Goal: Task Accomplishment & Management: Manage account settings

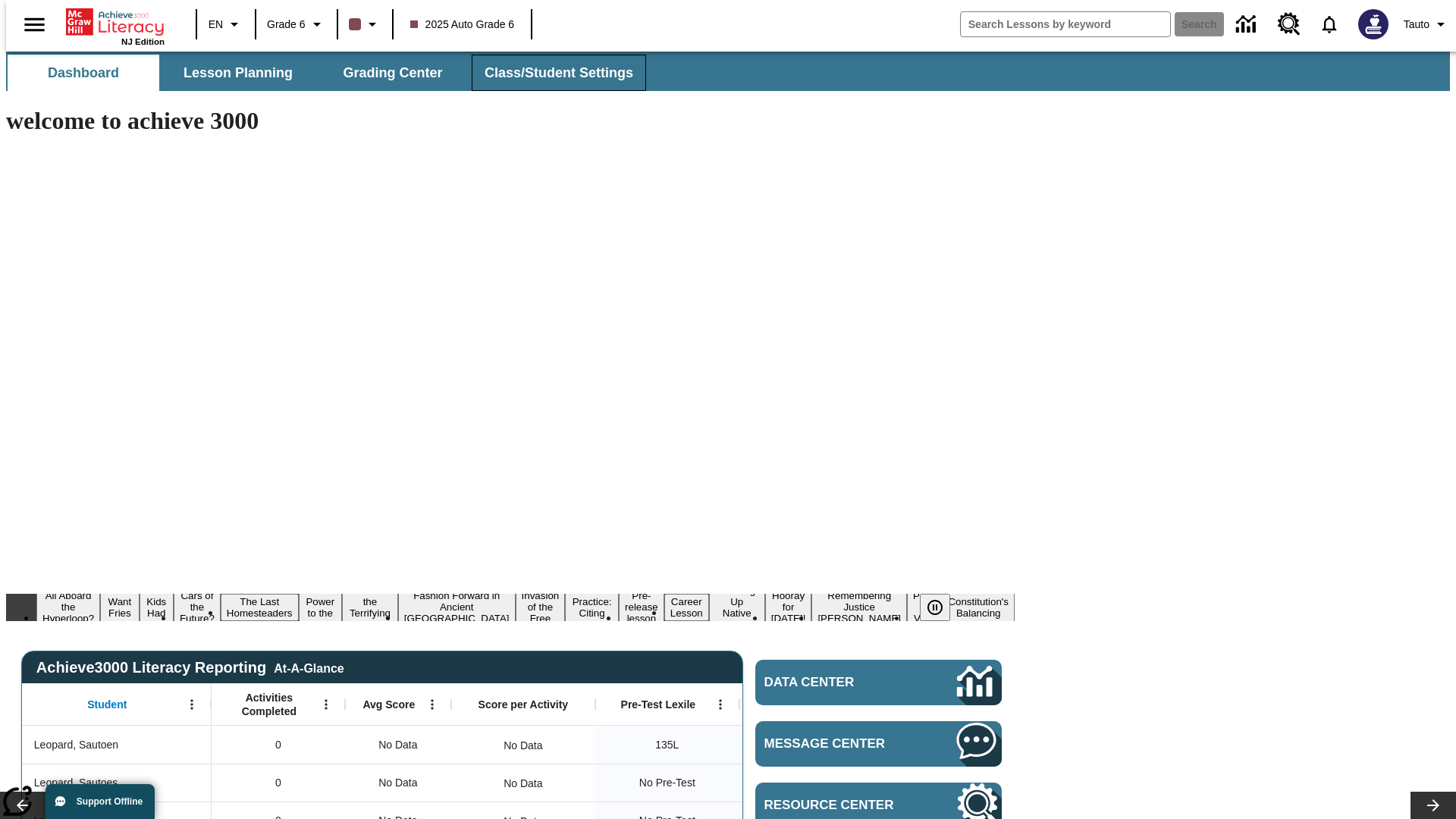
click at [550, 73] on span "Class/Student Settings" at bounding box center [559, 73] width 149 height 18
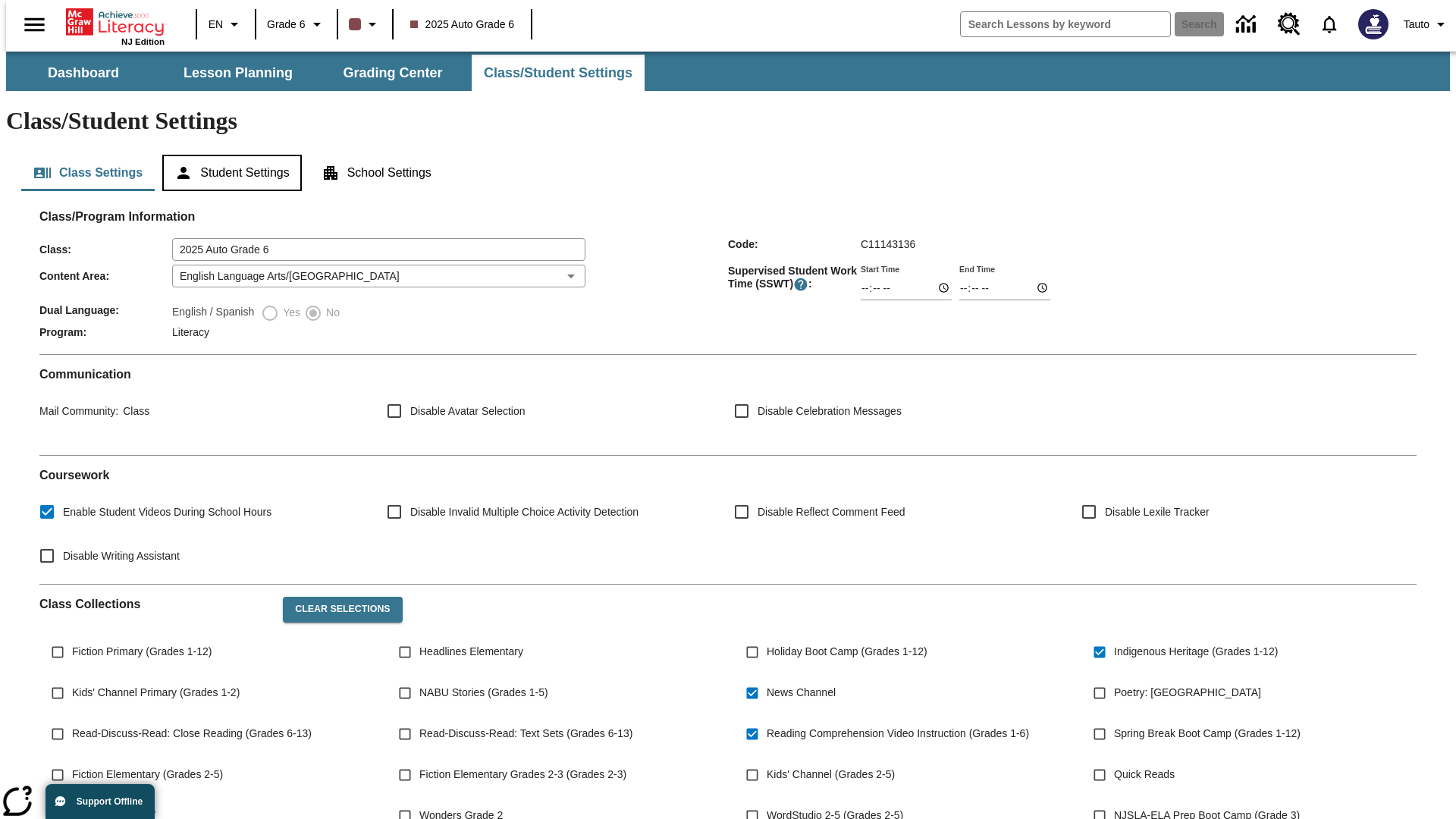
click at [228, 155] on button "Student Settings" at bounding box center [232, 173] width 139 height 37
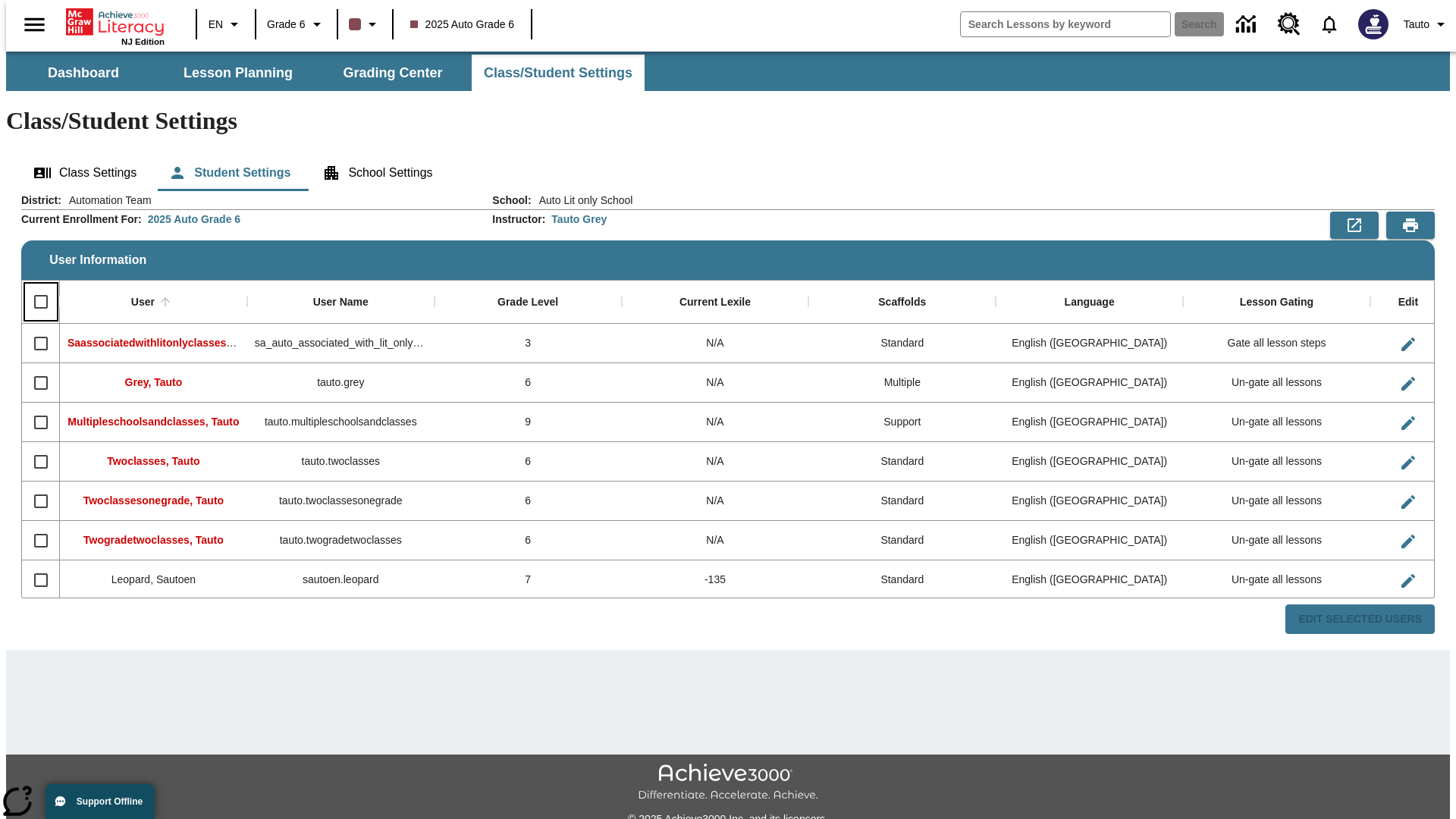
click at [34, 285] on input "Select all rows" at bounding box center [41, 301] width 32 height 32
checkbox input "true"
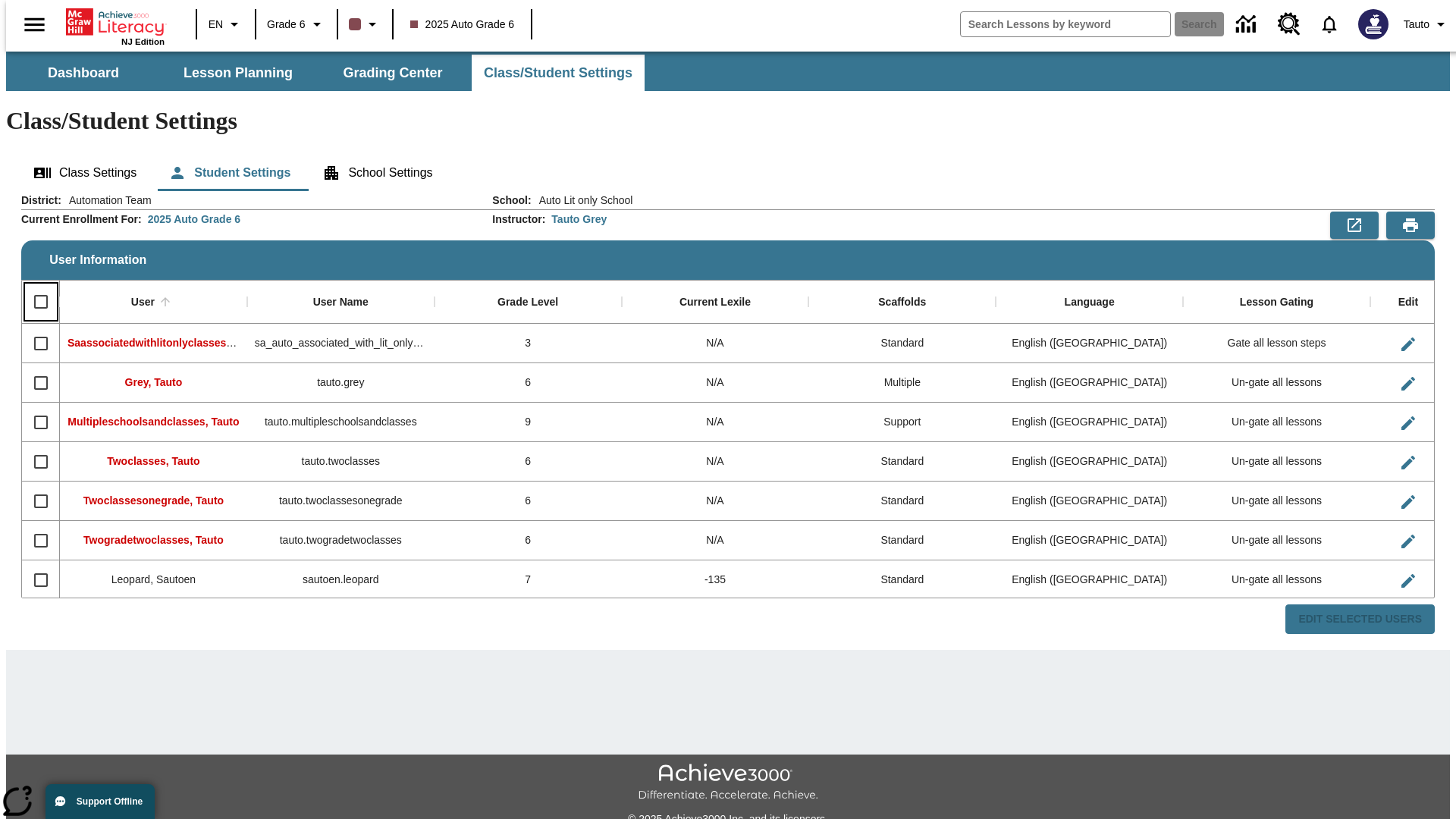
checkbox input "true"
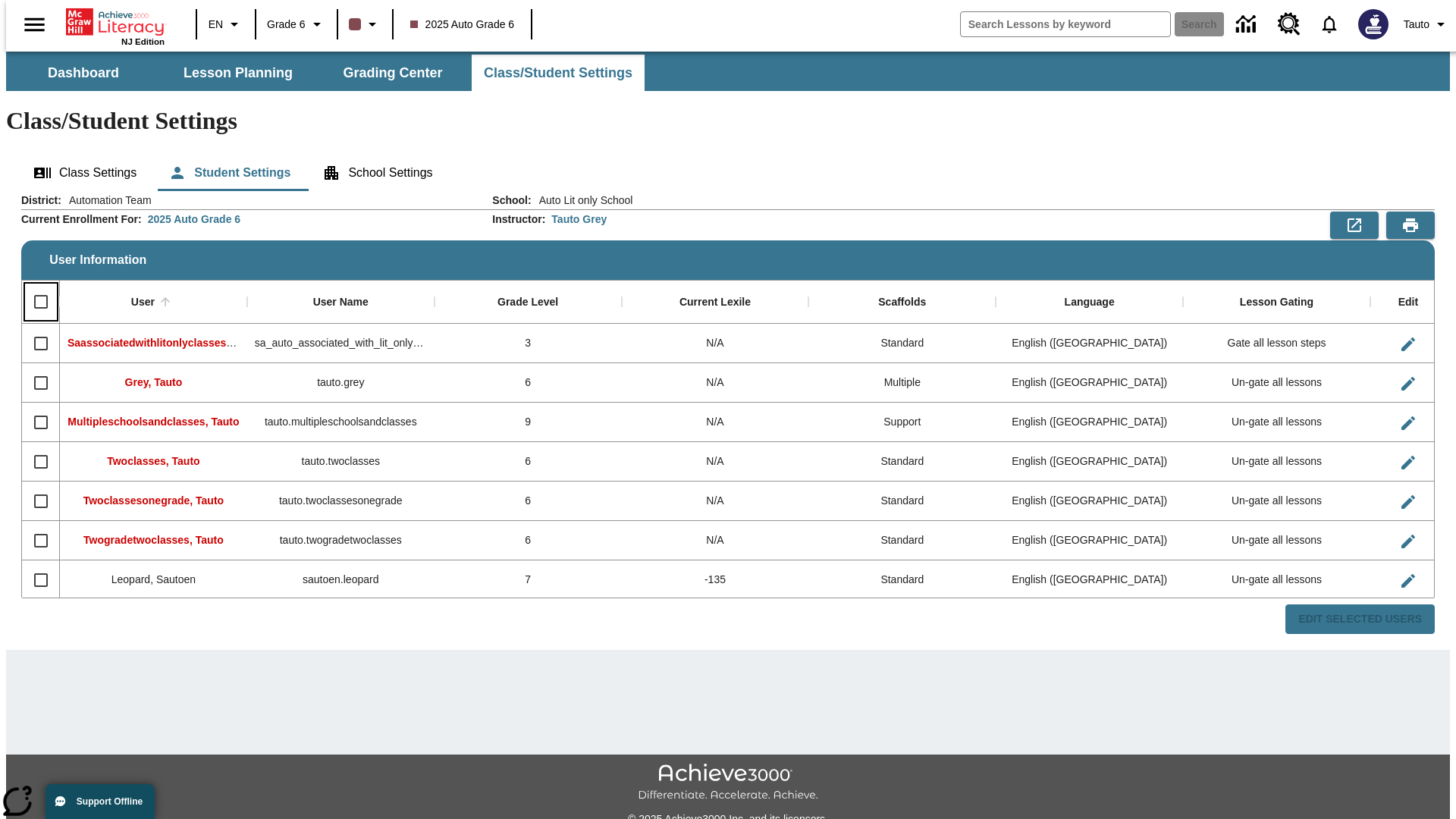
checkbox input "true"
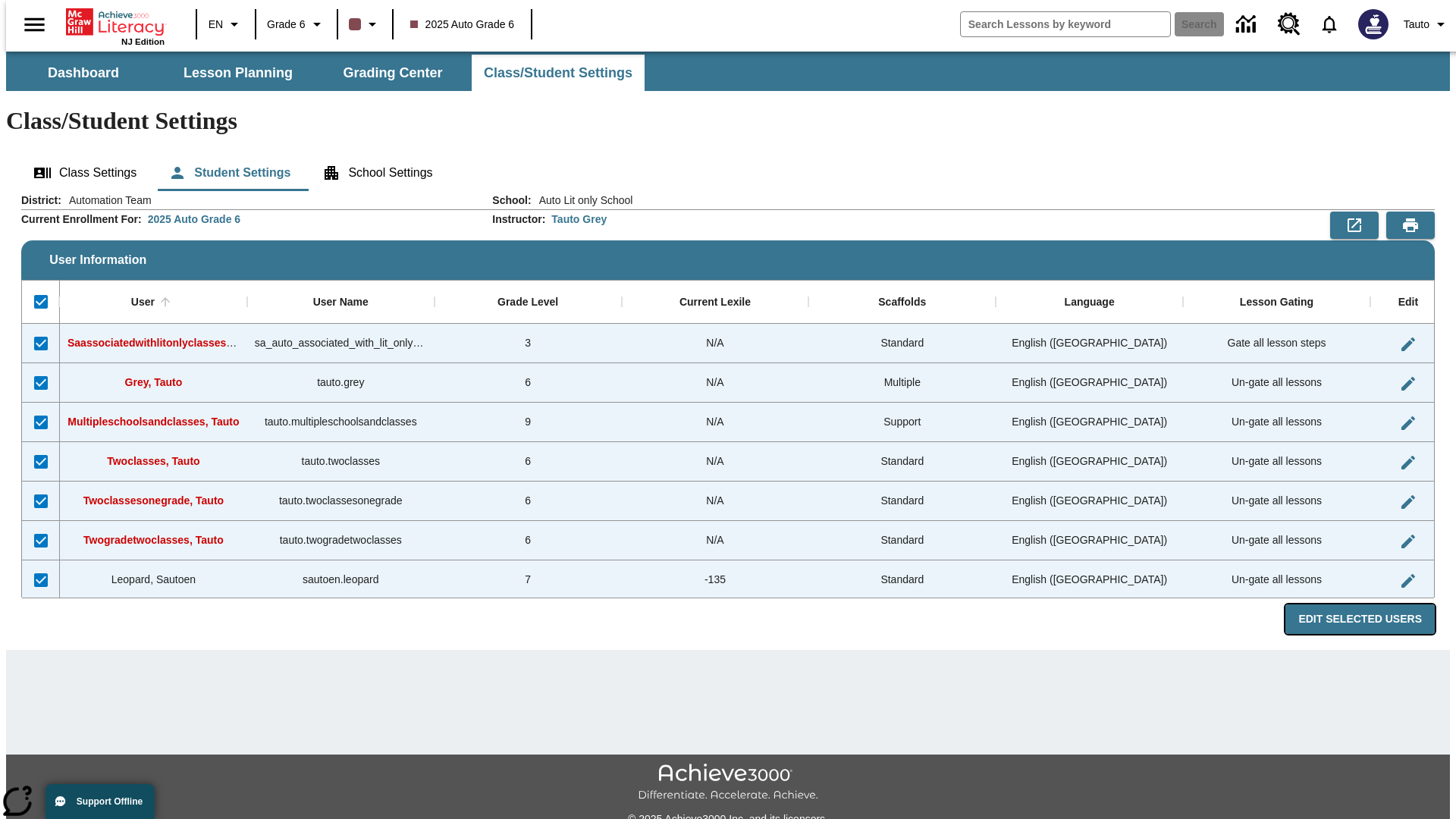
click at [1372, 605] on button "Edit Selected Users" at bounding box center [1361, 619] width 150 height 30
